Goal: Find specific page/section

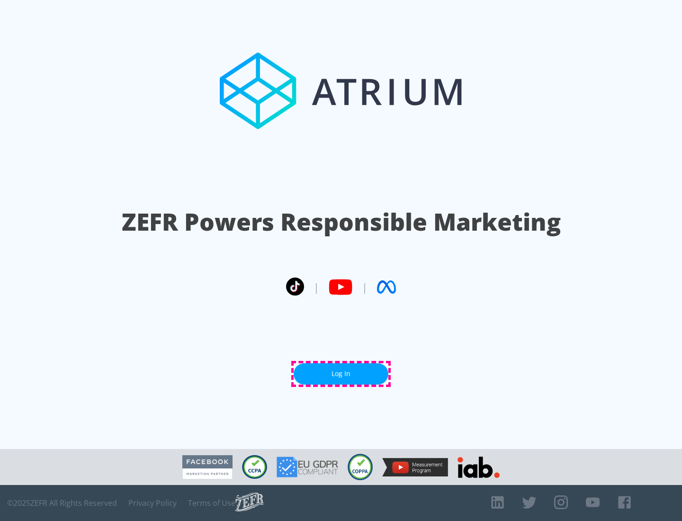
click at [341, 374] on link "Log In" at bounding box center [341, 373] width 95 height 21
